Goal: Browse casually: Explore the website without a specific task or goal

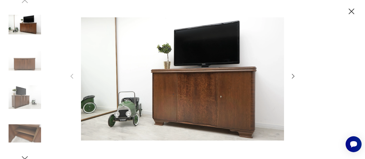
click at [292, 78] on icon "button" at bounding box center [293, 76] width 3 height 5
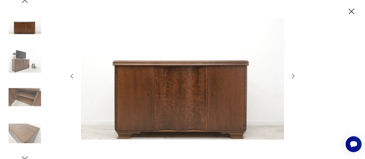
click at [292, 78] on icon "button" at bounding box center [293, 76] width 3 height 5
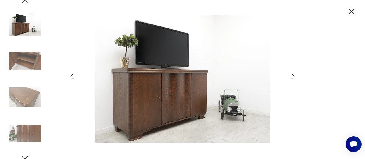
click at [292, 78] on icon "button" at bounding box center [293, 76] width 3 height 5
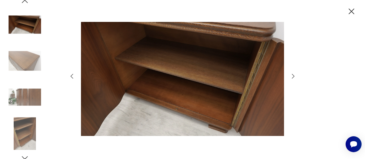
click at [292, 76] on icon "button" at bounding box center [292, 76] width 7 height 7
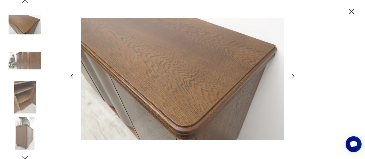
click at [292, 76] on icon "button" at bounding box center [292, 76] width 7 height 7
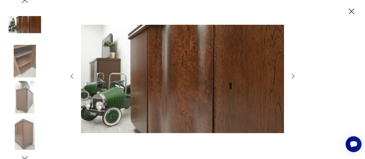
click at [292, 76] on icon "button" at bounding box center [292, 76] width 7 height 7
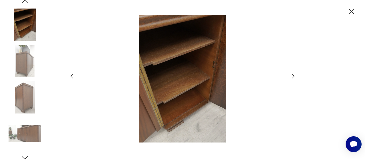
click at [292, 76] on icon "button" at bounding box center [292, 76] width 7 height 7
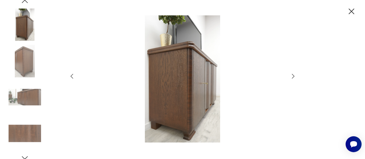
click at [292, 76] on icon "button" at bounding box center [292, 76] width 7 height 7
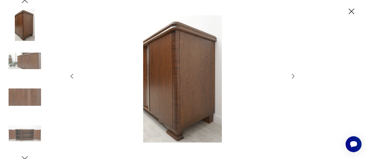
click at [292, 76] on icon "button" at bounding box center [292, 76] width 7 height 7
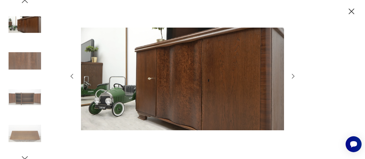
click at [292, 76] on icon "button" at bounding box center [292, 76] width 7 height 7
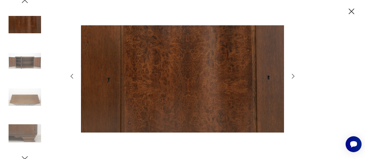
click at [292, 76] on icon "button" at bounding box center [292, 76] width 7 height 7
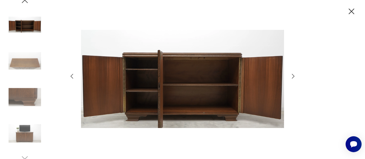
click at [292, 75] on icon "button" at bounding box center [292, 76] width 7 height 7
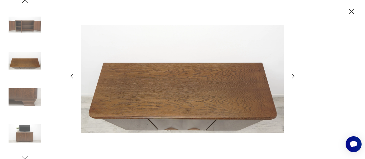
click at [292, 75] on icon "button" at bounding box center [292, 76] width 7 height 7
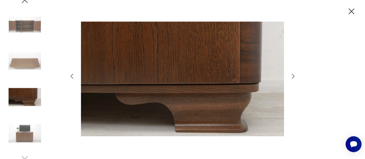
click at [292, 75] on icon "button" at bounding box center [292, 76] width 7 height 7
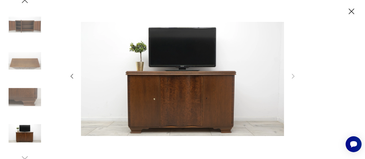
click at [352, 11] on icon "button" at bounding box center [351, 12] width 6 height 6
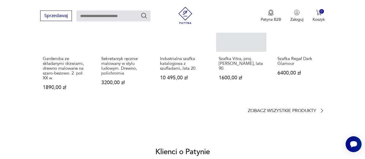
scroll to position [444, 0]
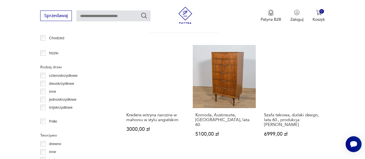
scroll to position [682, 0]
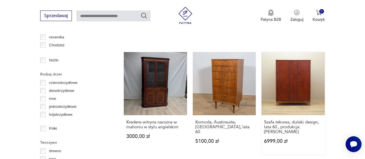
click at [291, 68] on link "Szafa tekowa, duński design, lata 60., produkcja: [PERSON_NAME] 6999,00 zł" at bounding box center [292, 103] width 63 height 103
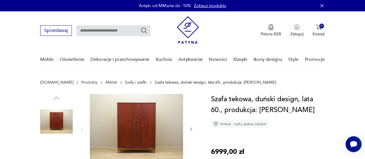
scroll to position [30, 0]
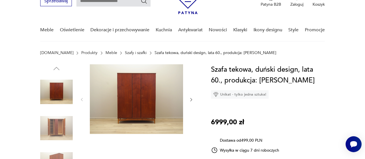
click at [140, 90] on img at bounding box center [136, 99] width 93 height 70
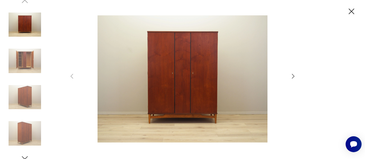
click at [23, 62] on img at bounding box center [25, 61] width 32 height 32
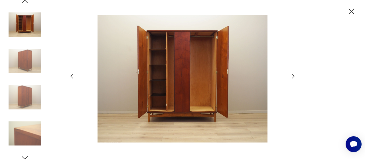
click at [23, 64] on img at bounding box center [25, 61] width 32 height 32
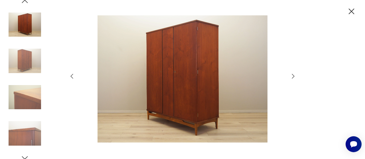
click at [293, 78] on icon "button" at bounding box center [292, 76] width 7 height 7
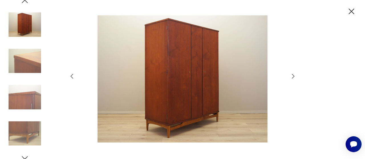
click at [293, 78] on icon "button" at bounding box center [292, 76] width 7 height 7
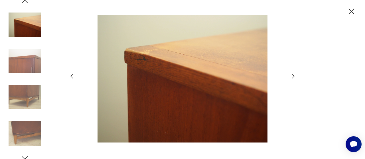
click at [293, 76] on icon "button" at bounding box center [292, 76] width 7 height 7
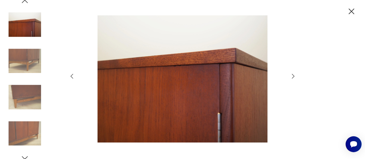
click at [292, 76] on icon "button" at bounding box center [292, 76] width 7 height 7
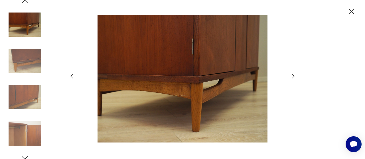
click at [292, 76] on icon "button" at bounding box center [292, 76] width 7 height 7
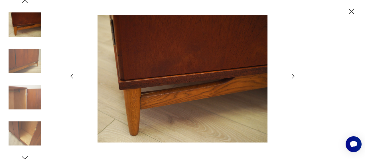
click at [292, 76] on icon "button" at bounding box center [292, 76] width 7 height 7
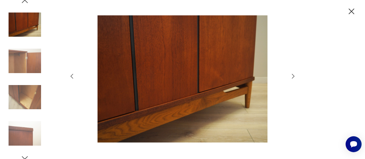
click at [292, 76] on icon "button" at bounding box center [292, 76] width 7 height 7
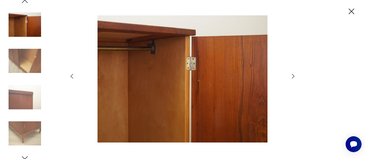
click at [292, 76] on icon "button" at bounding box center [292, 76] width 7 height 7
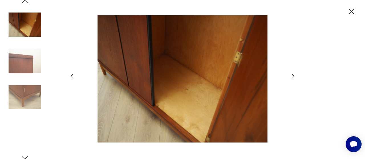
click at [292, 76] on icon "button" at bounding box center [292, 76] width 7 height 7
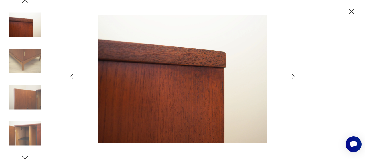
click at [291, 76] on icon "button" at bounding box center [292, 76] width 7 height 7
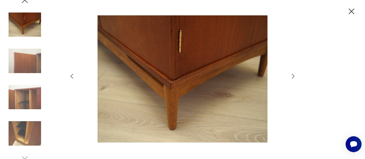
click at [291, 76] on icon "button" at bounding box center [292, 76] width 7 height 7
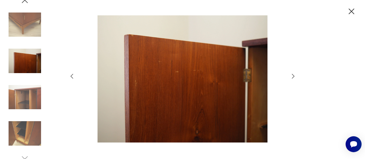
click at [291, 76] on icon "button" at bounding box center [292, 76] width 7 height 7
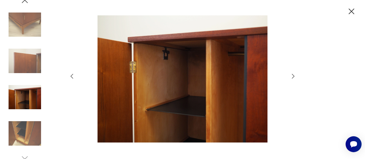
click at [291, 76] on icon "button" at bounding box center [292, 76] width 7 height 7
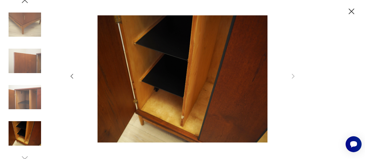
click at [23, 99] on img at bounding box center [25, 97] width 32 height 32
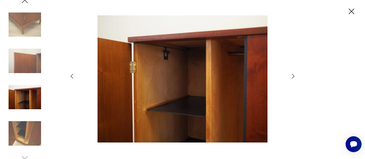
click at [29, 64] on img at bounding box center [25, 61] width 32 height 32
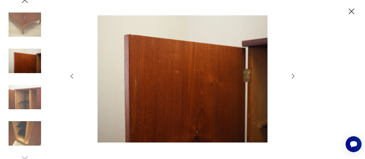
click at [351, 13] on icon "button" at bounding box center [351, 12] width 10 height 10
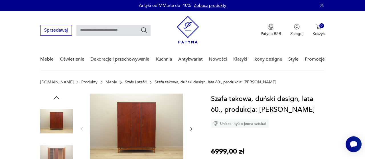
scroll to position [0, 0]
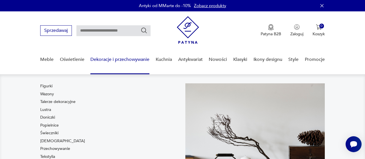
click at [109, 58] on link "Dekoracje i przechowywanie" at bounding box center [119, 60] width 59 height 22
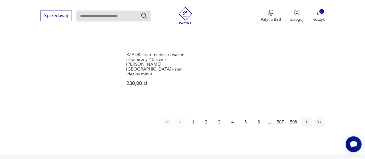
scroll to position [886, 0]
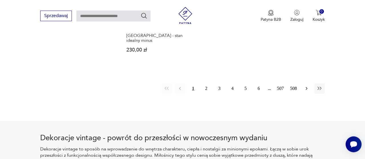
click at [305, 86] on icon "button" at bounding box center [306, 89] width 6 height 6
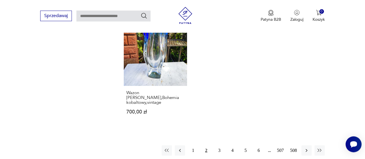
scroll to position [833, 0]
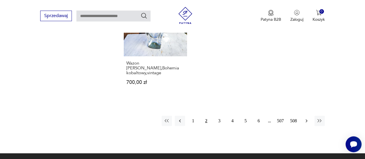
click at [307, 118] on icon "button" at bounding box center [306, 121] width 6 height 6
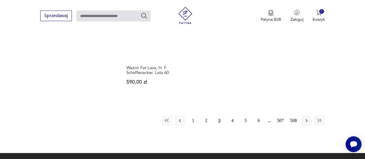
scroll to position [833, 0]
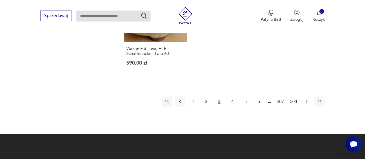
click at [305, 99] on icon "button" at bounding box center [306, 102] width 6 height 6
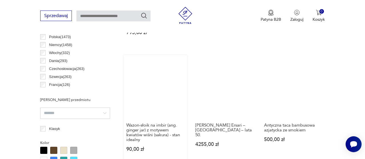
scroll to position [329, 0]
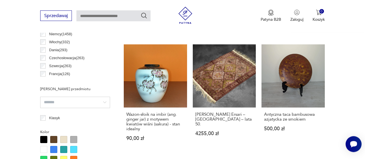
click at [158, 80] on link "Wazon-słoik na imbir (ang. ginger jar) z motywem kwiatów wiśni (sakura) - stan …" at bounding box center [155, 98] width 63 height 108
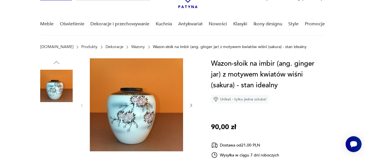
scroll to position [59, 0]
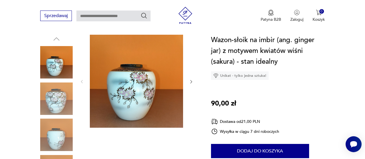
click at [146, 84] on img at bounding box center [136, 81] width 93 height 93
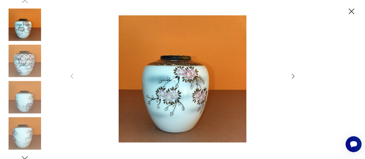
click at [291, 74] on icon "button" at bounding box center [292, 76] width 7 height 7
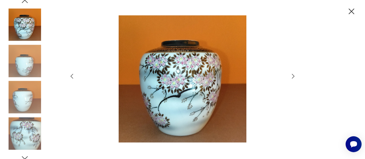
click at [291, 77] on icon "button" at bounding box center [292, 76] width 7 height 7
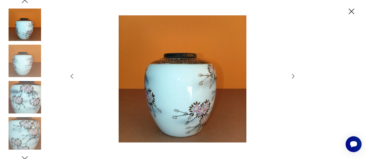
click at [291, 77] on icon "button" at bounding box center [292, 76] width 7 height 7
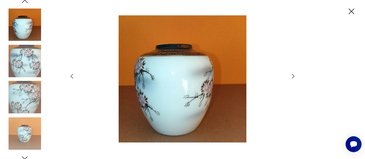
click at [291, 77] on icon "button" at bounding box center [292, 76] width 7 height 7
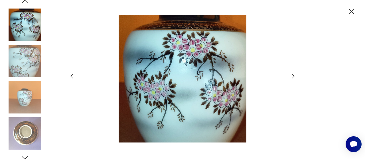
click at [291, 77] on icon "button" at bounding box center [292, 76] width 7 height 7
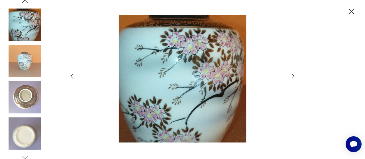
click at [291, 77] on icon "button" at bounding box center [292, 76] width 7 height 7
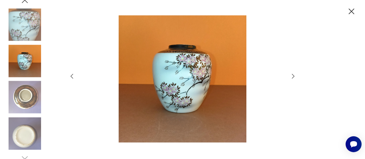
click at [291, 77] on icon "button" at bounding box center [292, 76] width 7 height 7
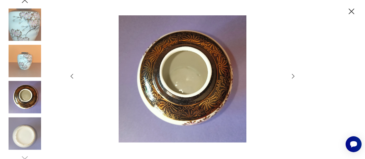
drag, startPoint x: 355, startPoint y: 11, endPoint x: 350, endPoint y: 13, distance: 5.7
click at [355, 11] on icon "button" at bounding box center [351, 12] width 10 height 10
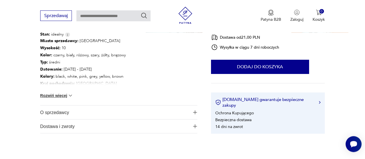
scroll to position [326, 0]
click at [66, 97] on button "Rozwiń więcej" at bounding box center [56, 96] width 33 height 6
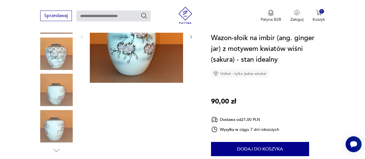
scroll to position [89, 0]
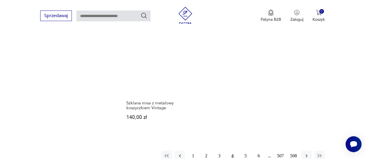
scroll to position [844, 0]
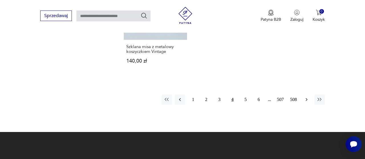
click at [307, 97] on icon "button" at bounding box center [306, 100] width 6 height 6
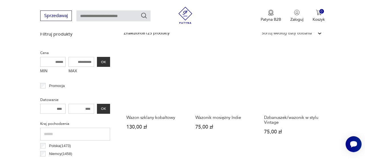
scroll to position [210, 0]
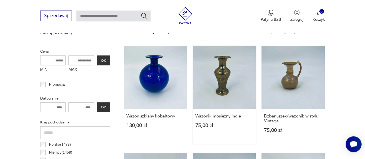
click at [222, 79] on link "Wazonik mosiężny Indie 75,00 zł" at bounding box center [224, 95] width 63 height 98
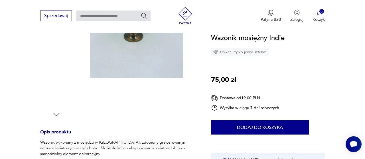
scroll to position [59, 0]
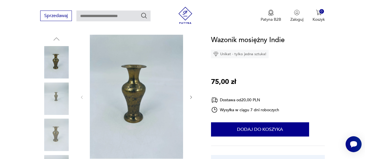
click at [127, 70] on img at bounding box center [136, 97] width 93 height 124
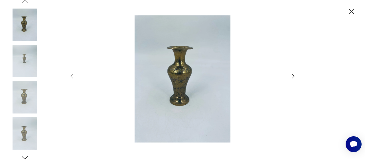
click at [289, 77] on div at bounding box center [182, 79] width 228 height 128
click at [290, 76] on icon "button" at bounding box center [292, 76] width 7 height 7
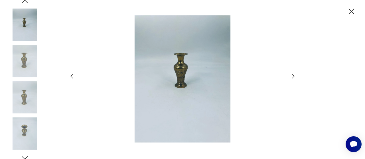
click at [292, 76] on icon "button" at bounding box center [292, 76] width 7 height 7
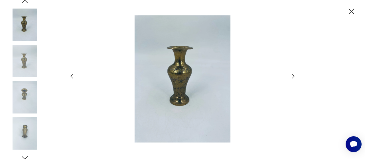
click at [291, 76] on icon "button" at bounding box center [292, 76] width 7 height 7
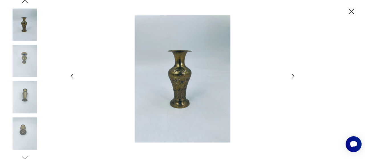
click at [291, 76] on icon "button" at bounding box center [292, 76] width 7 height 7
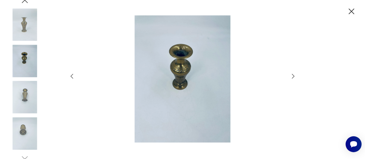
click at [291, 76] on icon "button" at bounding box center [292, 76] width 7 height 7
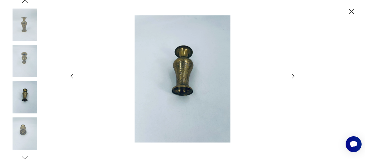
click at [291, 76] on icon "button" at bounding box center [292, 76] width 7 height 7
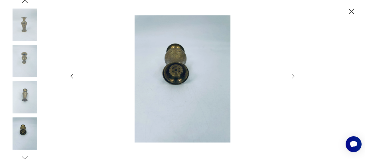
click at [350, 13] on icon "button" at bounding box center [351, 12] width 10 height 10
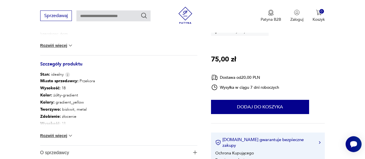
scroll to position [296, 0]
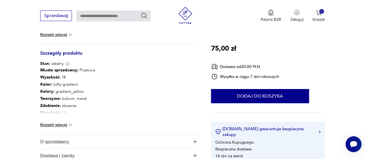
click at [69, 126] on button "Rozwiń więcej" at bounding box center [56, 125] width 33 height 6
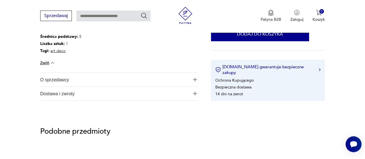
scroll to position [385, 0]
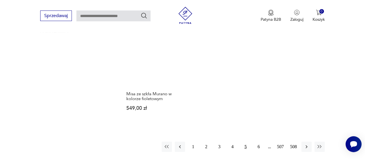
scroll to position [803, 0]
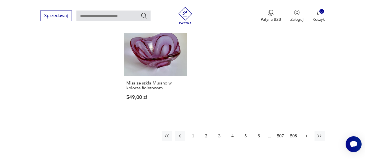
click at [305, 133] on icon "button" at bounding box center [306, 136] width 6 height 6
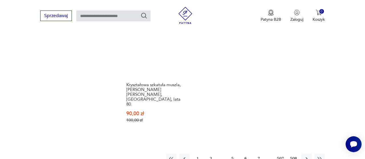
scroll to position [862, 0]
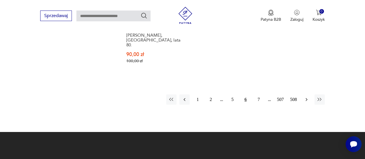
click at [305, 97] on icon "button" at bounding box center [306, 100] width 6 height 6
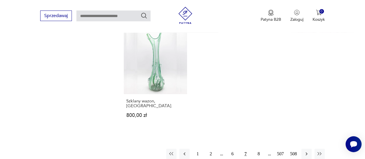
scroll to position [833, 0]
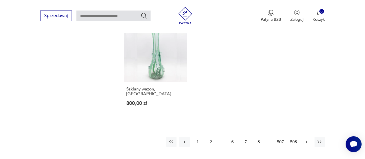
click at [308, 139] on icon "button" at bounding box center [306, 142] width 6 height 6
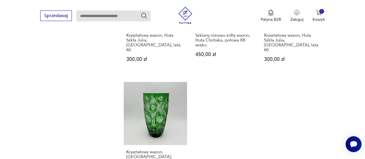
scroll to position [833, 0]
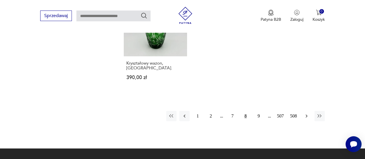
click at [305, 111] on button "button" at bounding box center [306, 116] width 10 height 10
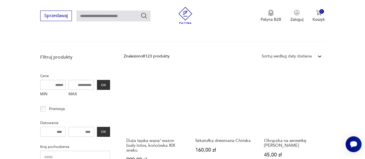
scroll to position [210, 0]
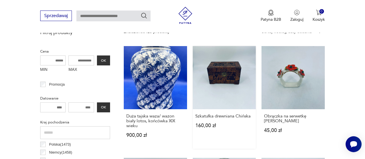
click at [216, 79] on link "Szkatułka drewniana Chińska 160,00 zł" at bounding box center [224, 97] width 63 height 103
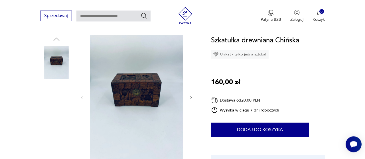
scroll to position [59, 0]
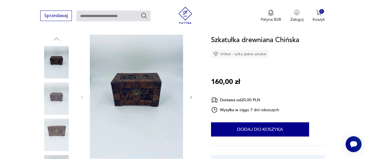
click at [192, 97] on icon "button" at bounding box center [191, 97] width 5 height 5
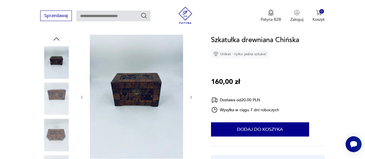
click at [192, 97] on icon "button" at bounding box center [191, 97] width 5 height 5
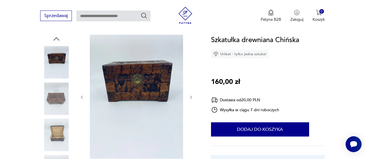
click at [192, 97] on icon "button" at bounding box center [191, 97] width 5 height 5
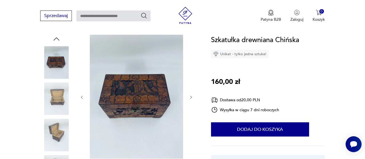
click at [192, 97] on icon "button" at bounding box center [191, 97] width 5 height 5
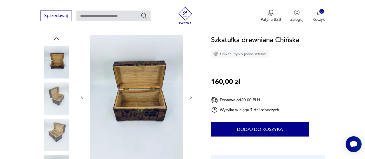
click at [192, 99] on icon "button" at bounding box center [191, 97] width 5 height 5
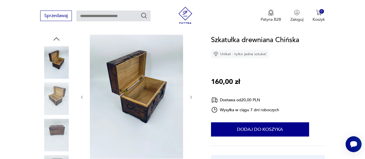
click at [192, 99] on icon "button" at bounding box center [191, 97] width 5 height 5
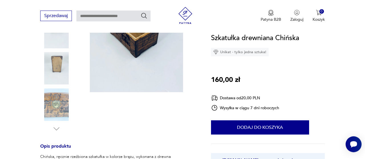
scroll to position [207, 0]
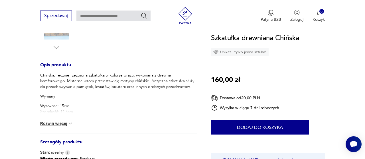
click at [67, 125] on button "Rozwiń więcej" at bounding box center [56, 124] width 33 height 6
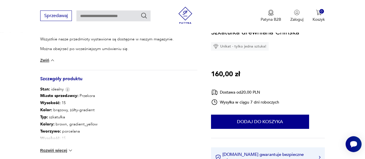
scroll to position [326, 0]
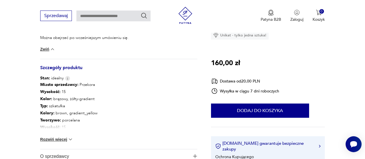
click at [55, 140] on button "Rozwiń więcej" at bounding box center [56, 140] width 33 height 6
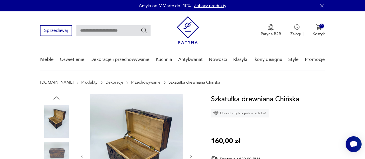
scroll to position [59, 0]
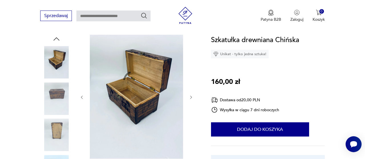
click at [190, 95] on icon "button" at bounding box center [191, 97] width 5 height 5
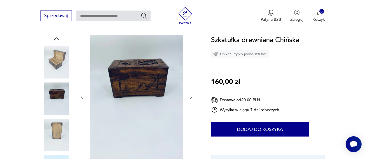
click at [190, 95] on icon "button" at bounding box center [191, 97] width 5 height 5
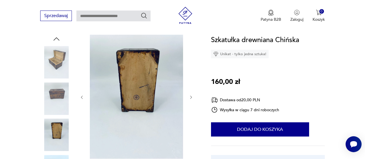
click at [190, 95] on icon "button" at bounding box center [191, 97] width 5 height 5
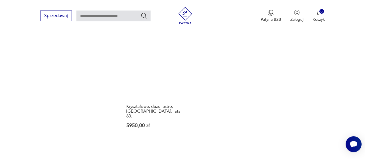
scroll to position [802, 0]
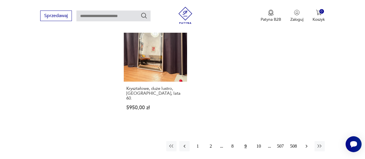
click at [304, 141] on button "button" at bounding box center [306, 146] width 10 height 10
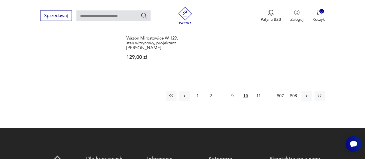
scroll to position [862, 0]
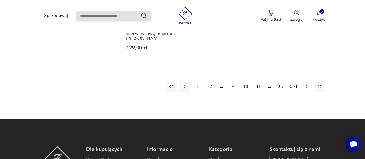
click at [307, 84] on icon "button" at bounding box center [306, 87] width 6 height 6
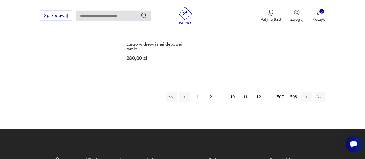
scroll to position [833, 0]
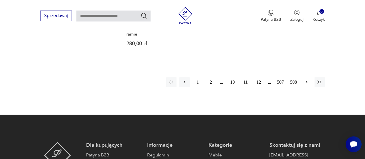
click at [305, 82] on icon "button" at bounding box center [306, 82] width 6 height 6
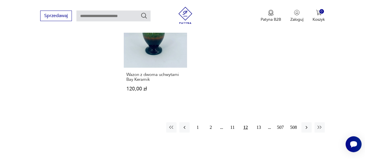
scroll to position [862, 0]
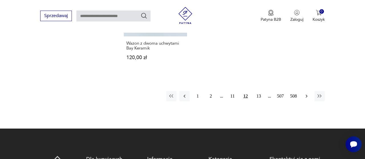
click at [303, 91] on button "button" at bounding box center [306, 96] width 10 height 10
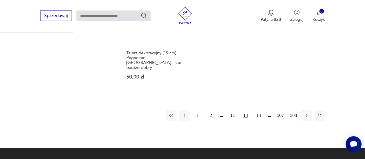
scroll to position [862, 0]
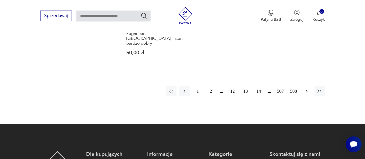
click at [307, 89] on icon "button" at bounding box center [306, 92] width 6 height 6
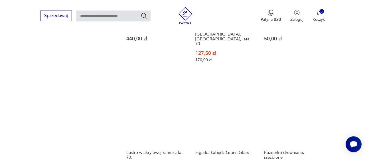
scroll to position [655, 0]
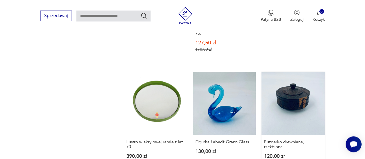
click at [300, 77] on link "Puzderko drewniane, rzeźbione 120,00 zł" at bounding box center [292, 121] width 63 height 98
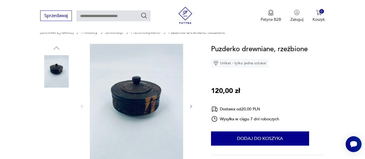
scroll to position [59, 0]
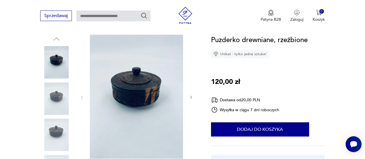
click at [191, 95] on icon "button" at bounding box center [191, 97] width 5 height 5
click at [190, 98] on icon "button" at bounding box center [191, 97] width 5 height 5
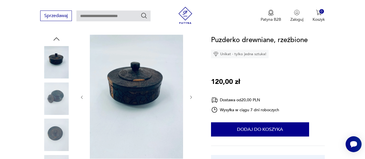
click at [190, 98] on icon "button" at bounding box center [191, 97] width 5 height 5
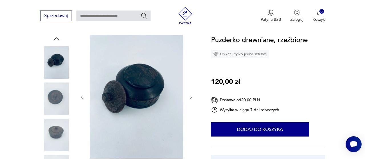
click at [190, 98] on icon "button" at bounding box center [191, 97] width 5 height 5
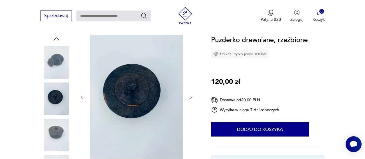
click at [190, 98] on icon "button" at bounding box center [191, 97] width 5 height 5
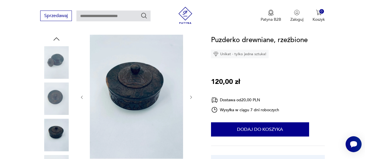
click at [190, 98] on icon "button" at bounding box center [191, 97] width 5 height 5
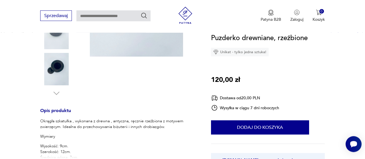
scroll to position [178, 0]
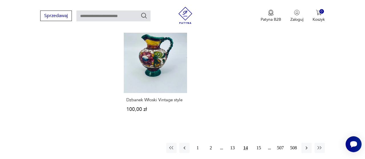
scroll to position [826, 0]
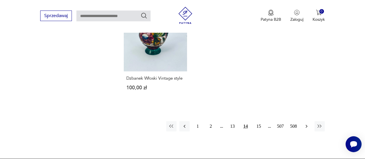
click at [304, 124] on icon "button" at bounding box center [306, 127] width 6 height 6
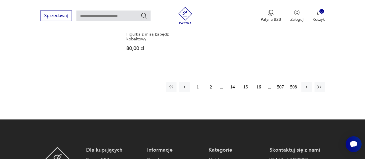
scroll to position [892, 0]
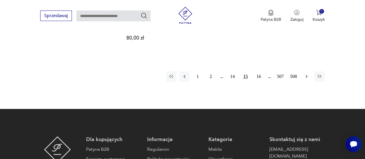
click at [305, 74] on icon "button" at bounding box center [306, 77] width 6 height 6
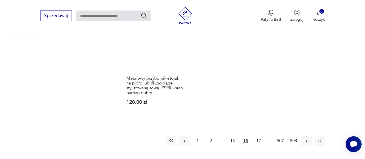
scroll to position [862, 0]
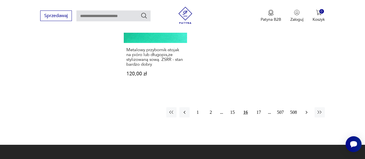
click at [306, 110] on icon "button" at bounding box center [306, 113] width 6 height 6
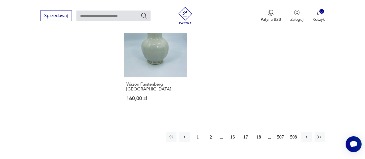
scroll to position [833, 0]
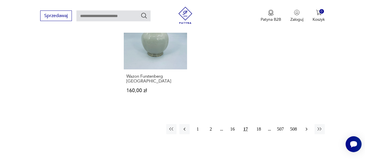
click at [307, 127] on icon "button" at bounding box center [306, 130] width 6 height 6
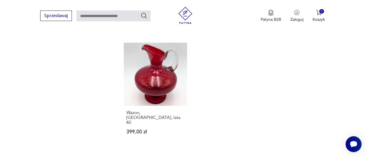
scroll to position [803, 0]
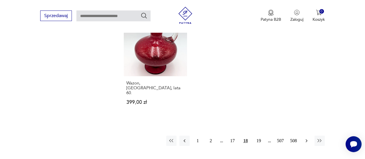
click at [305, 138] on icon "button" at bounding box center [306, 141] width 6 height 6
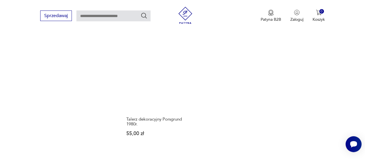
scroll to position [833, 0]
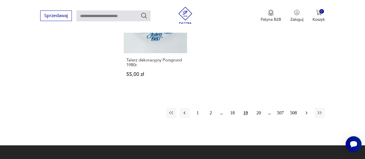
click at [305, 110] on icon "button" at bounding box center [306, 113] width 6 height 6
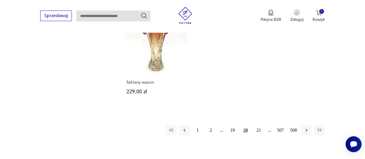
scroll to position [833, 0]
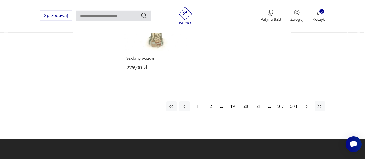
click at [304, 104] on icon "button" at bounding box center [306, 107] width 6 height 6
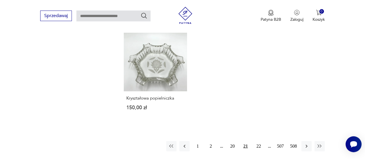
scroll to position [833, 0]
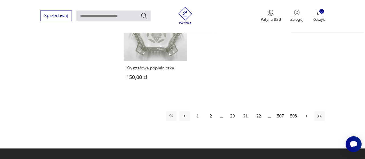
click at [307, 113] on icon "button" at bounding box center [306, 116] width 6 height 6
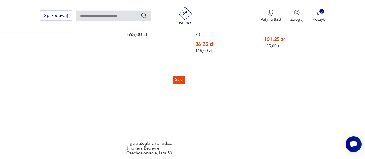
scroll to position [833, 0]
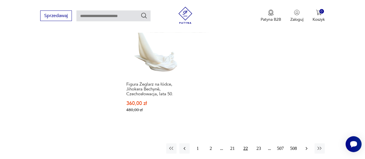
click at [306, 146] on icon "button" at bounding box center [306, 149] width 6 height 6
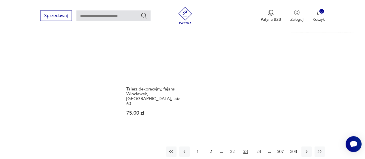
scroll to position [833, 0]
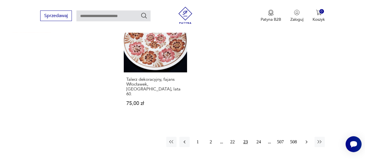
click at [307, 139] on icon "button" at bounding box center [306, 142] width 6 height 6
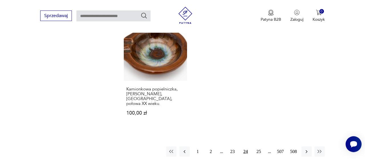
scroll to position [833, 0]
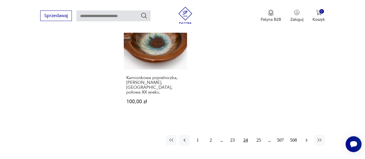
click at [307, 138] on icon "button" at bounding box center [306, 141] width 6 height 6
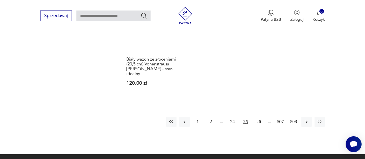
scroll to position [862, 0]
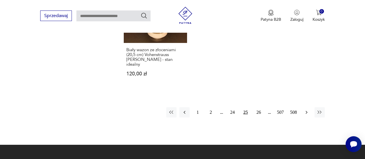
click at [309, 110] on icon "button" at bounding box center [306, 113] width 6 height 6
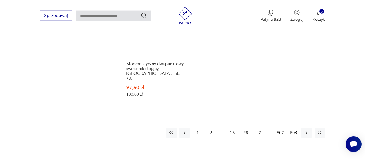
scroll to position [862, 0]
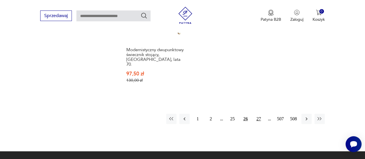
click at [259, 114] on button "27" at bounding box center [258, 119] width 10 height 10
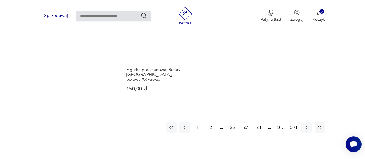
scroll to position [862, 0]
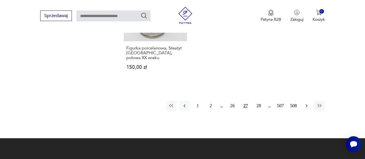
click at [305, 103] on icon "button" at bounding box center [306, 106] width 6 height 6
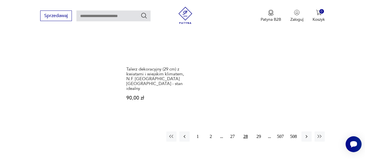
scroll to position [862, 0]
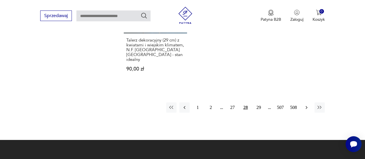
click at [305, 103] on button "button" at bounding box center [306, 108] width 10 height 10
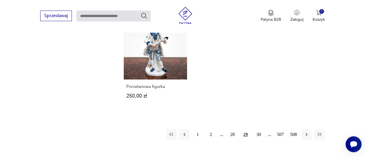
scroll to position [833, 0]
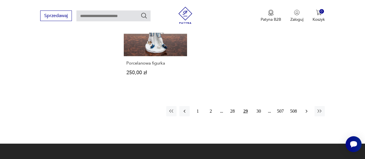
click at [306, 109] on icon "button" at bounding box center [306, 112] width 6 height 6
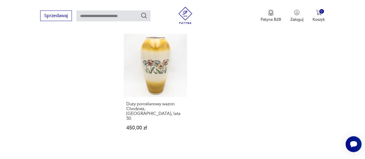
scroll to position [833, 0]
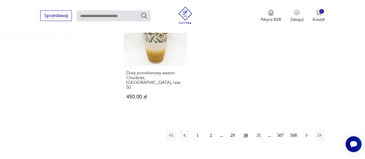
click at [307, 134] on icon "button" at bounding box center [306, 135] width 2 height 3
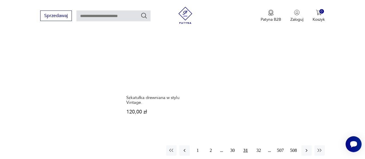
scroll to position [833, 0]
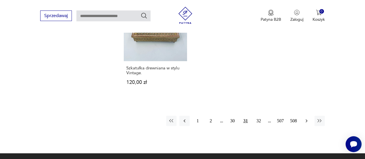
click at [305, 116] on button "button" at bounding box center [306, 121] width 10 height 10
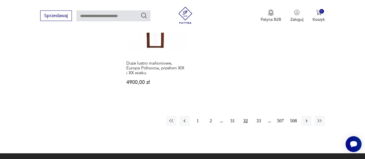
scroll to position [833, 0]
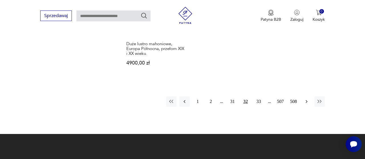
click at [305, 99] on icon "button" at bounding box center [306, 102] width 6 height 6
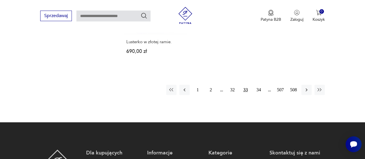
scroll to position [833, 0]
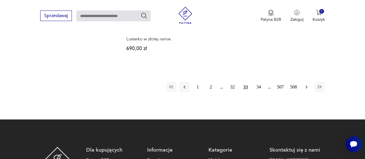
click at [306, 85] on icon "button" at bounding box center [306, 86] width 2 height 3
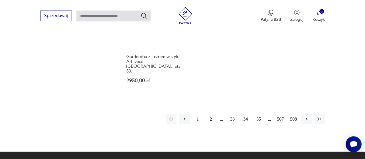
scroll to position [833, 0]
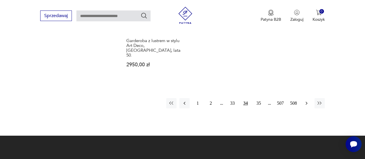
click at [305, 101] on icon "button" at bounding box center [306, 104] width 6 height 6
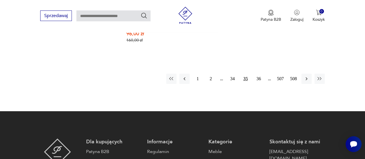
scroll to position [892, 0]
